Goal: Information Seeking & Learning: Learn about a topic

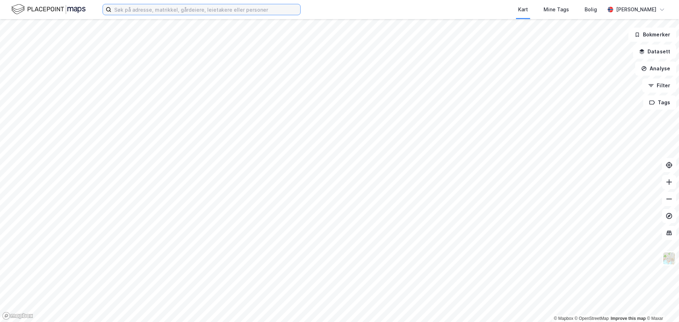
click at [140, 8] on input at bounding box center [205, 9] width 189 height 11
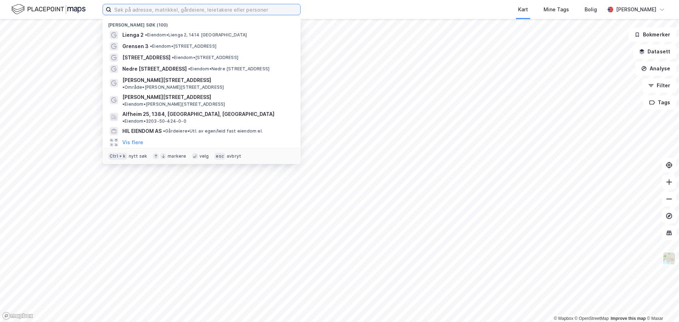
paste input "[PERSON_NAME] Invest AS"
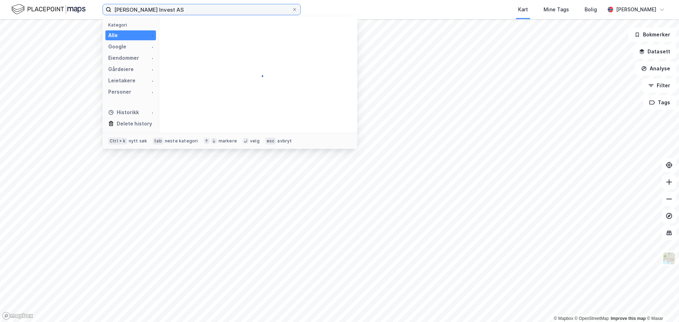
type input "[PERSON_NAME] Invest AS"
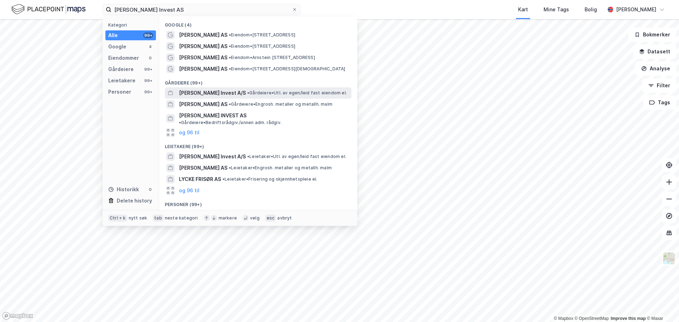
click at [219, 92] on span "[PERSON_NAME] Invest A/S" at bounding box center [212, 93] width 67 height 8
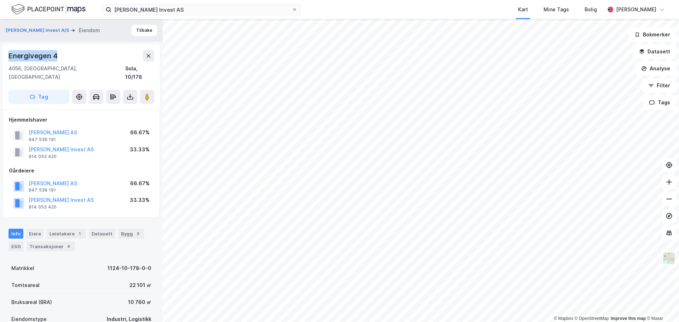
drag, startPoint x: 68, startPoint y: 56, endPoint x: 5, endPoint y: 60, distance: 63.1
click at [5, 60] on div "[STREET_ADDRESS]" at bounding box center [81, 77] width 157 height 65
copy div "Energivegen 4"
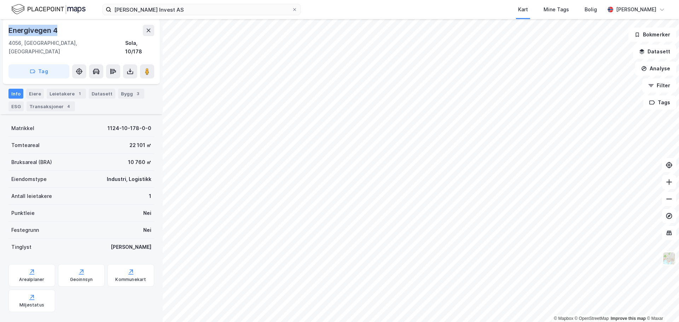
scroll to position [142, 0]
click at [66, 87] on div "Leietakere 1" at bounding box center [66, 92] width 39 height 10
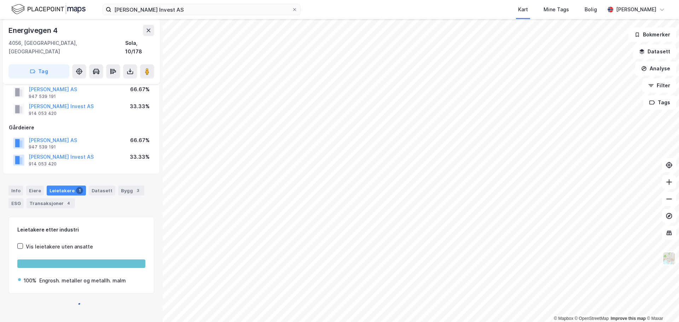
scroll to position [73, 0]
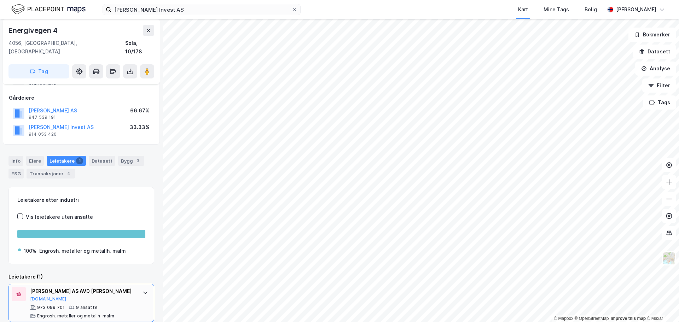
drag, startPoint x: 102, startPoint y: 284, endPoint x: 62, endPoint y: 292, distance: 41.2
click at [62, 292] on div "[PERSON_NAME] AS AVD [PERSON_NAME][DOMAIN_NAME]" at bounding box center [82, 294] width 105 height 15
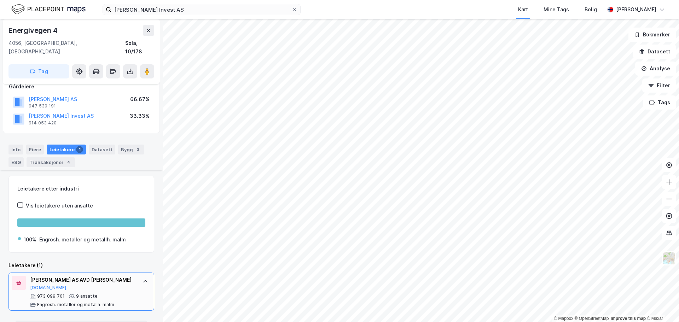
scroll to position [142, 0]
